Goal: Information Seeking & Learning: Understand process/instructions

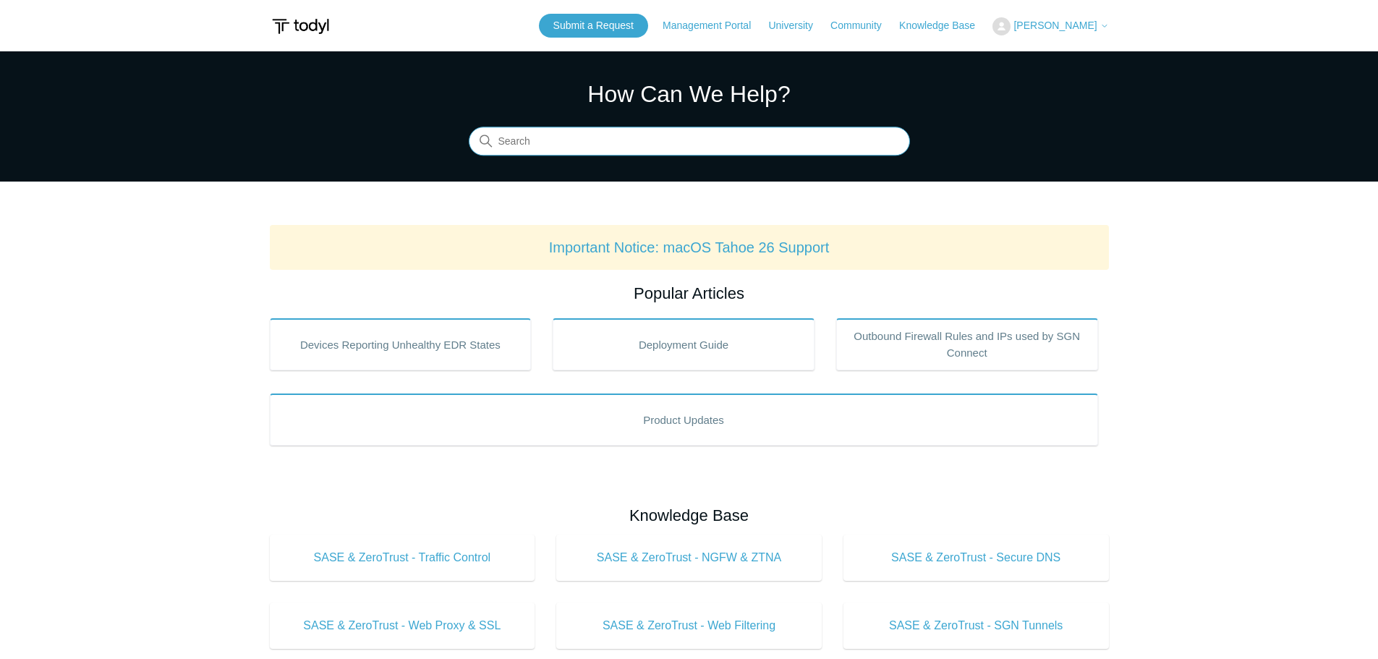
click at [576, 138] on input "Search" at bounding box center [689, 141] width 441 height 29
type input "uninstall"
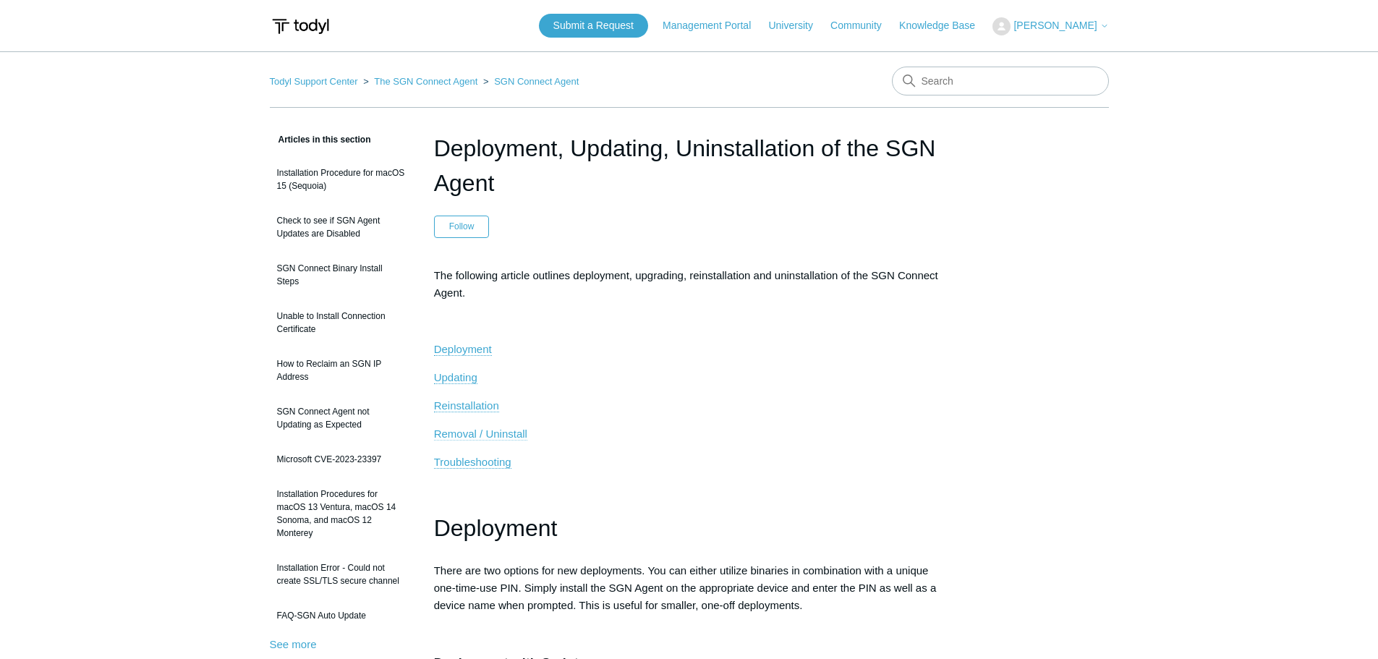
click at [494, 434] on span "Removal / Uninstall" at bounding box center [480, 433] width 93 height 12
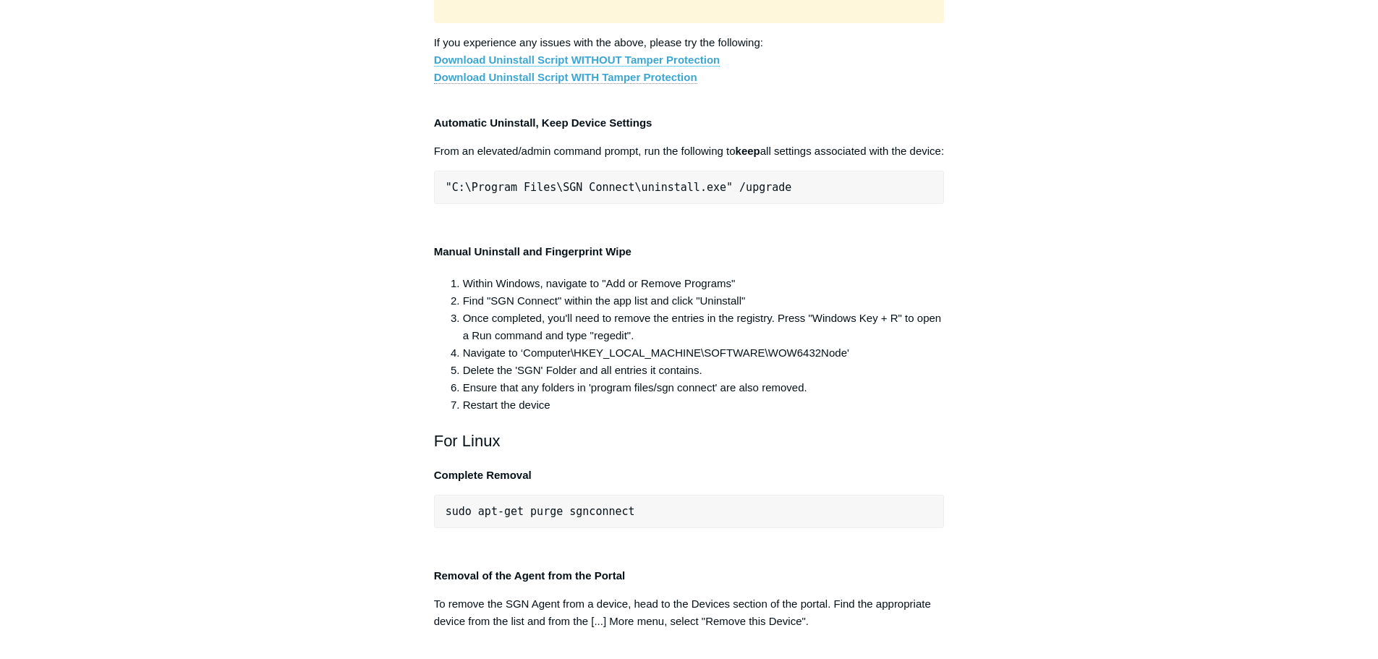
scroll to position [2741, 0]
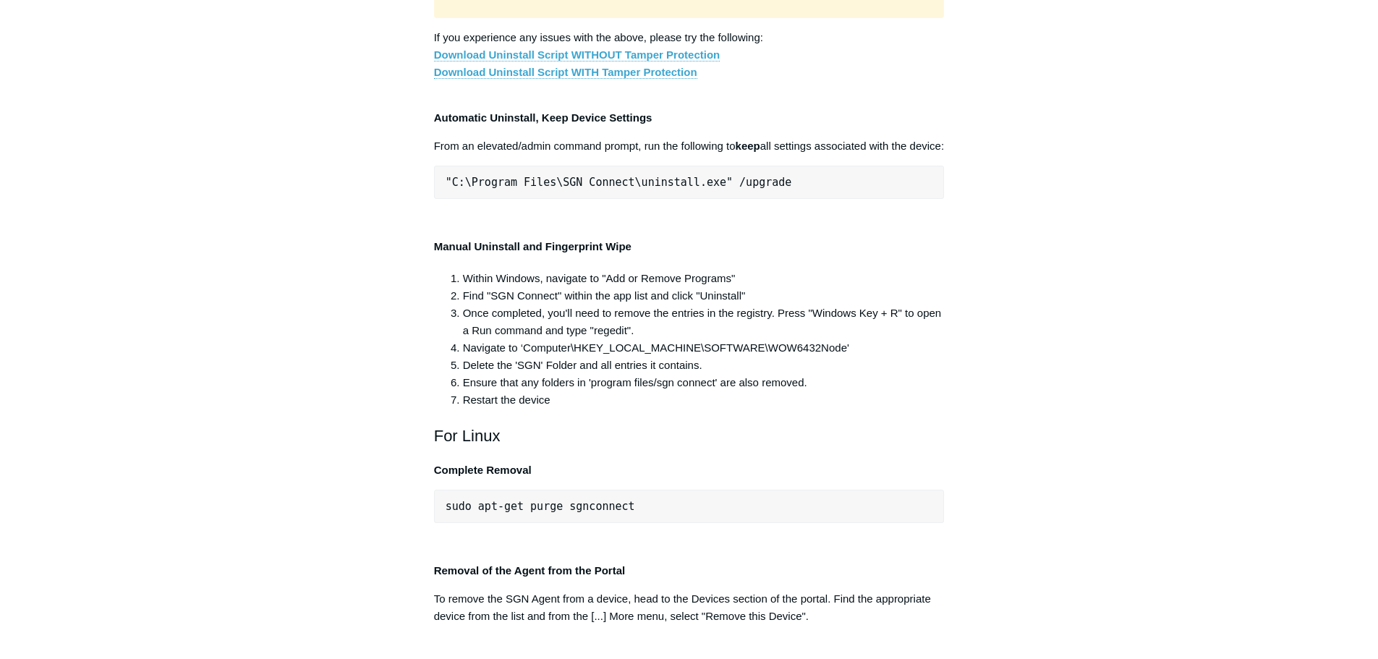
drag, startPoint x: 443, startPoint y: 453, endPoint x: 949, endPoint y: 454, distance: 506.9
copy pre ""C:\Program Files\SGN Connect\uninstall.exe" /uninstallKey yourMaintenanceKeyHe…"
drag, startPoint x: 717, startPoint y: 380, endPoint x: 440, endPoint y: 385, distance: 276.3
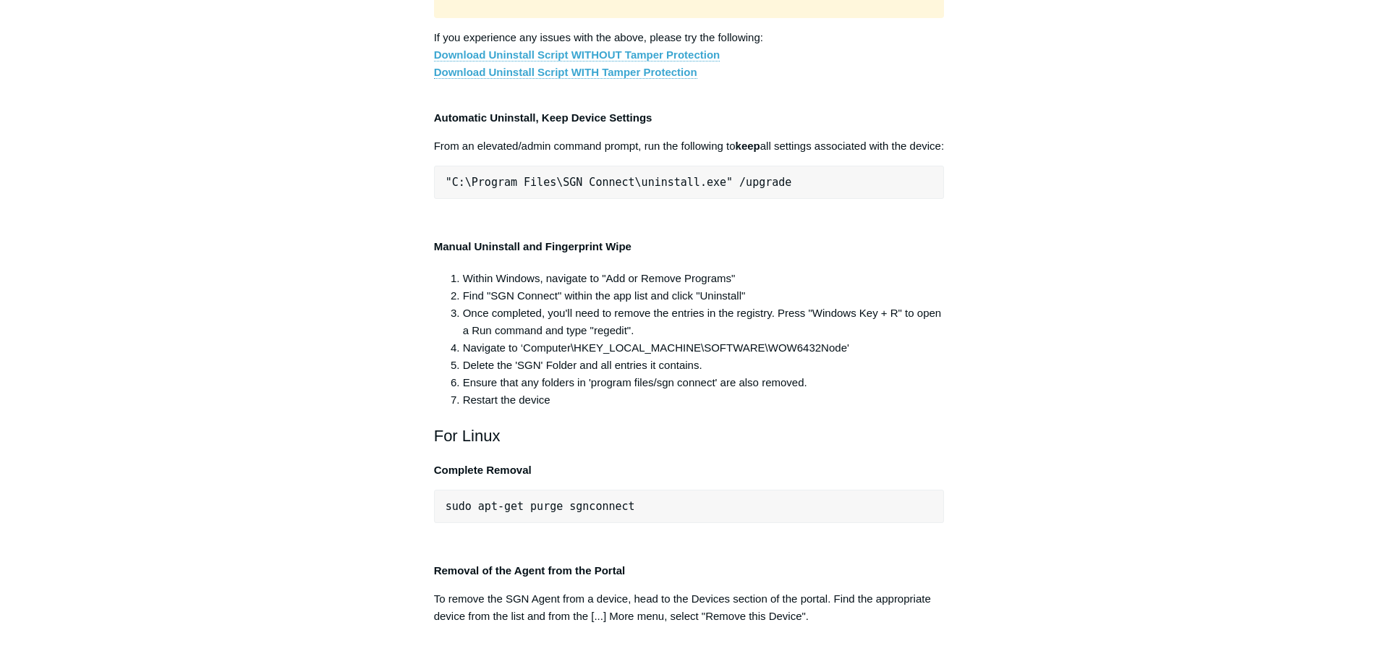
copy span ""C:\Program Files\SGN Connect\uninstall.exe""
drag, startPoint x: 717, startPoint y: 376, endPoint x: 448, endPoint y: 385, distance: 269.2
copy span ""C:\Program Files\SGN Connect\uninstall.exe""
